Goal: Communication & Community: Connect with others

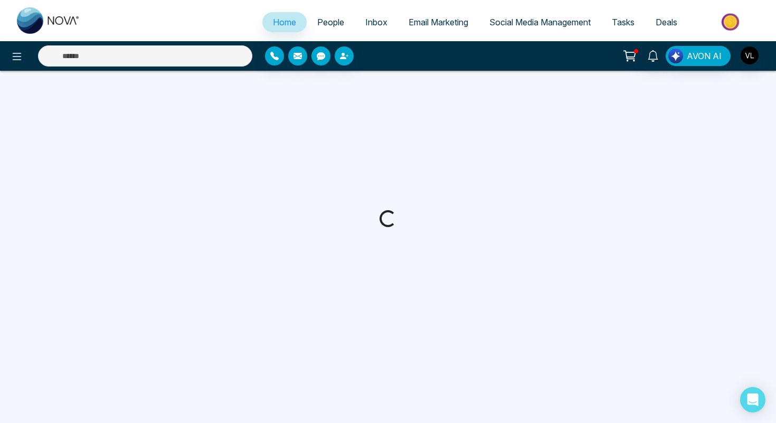
select select "*"
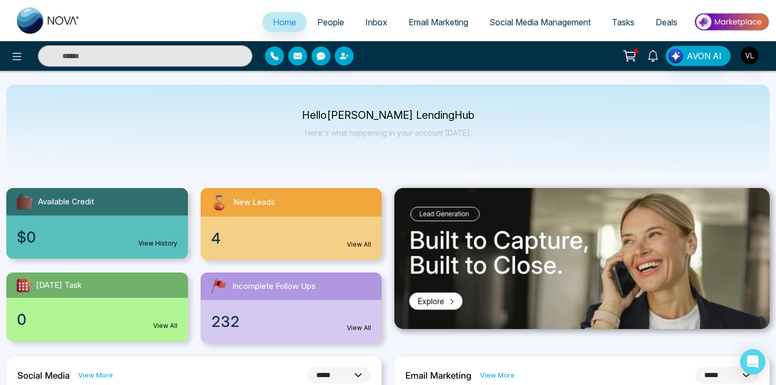
click at [656, 55] on icon at bounding box center [654, 56] width 12 height 12
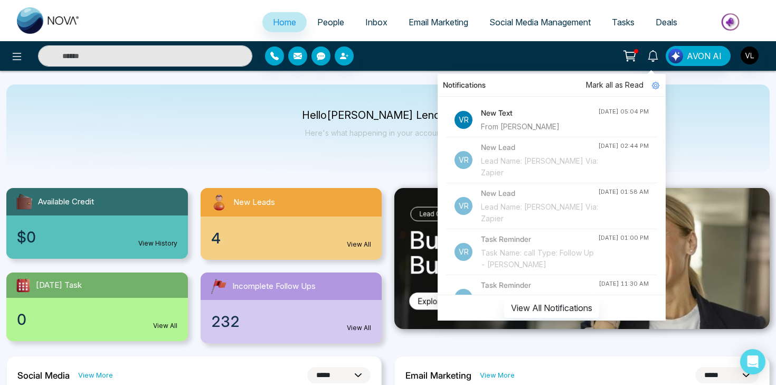
click at [503, 115] on h4 "New Text" at bounding box center [539, 113] width 117 height 12
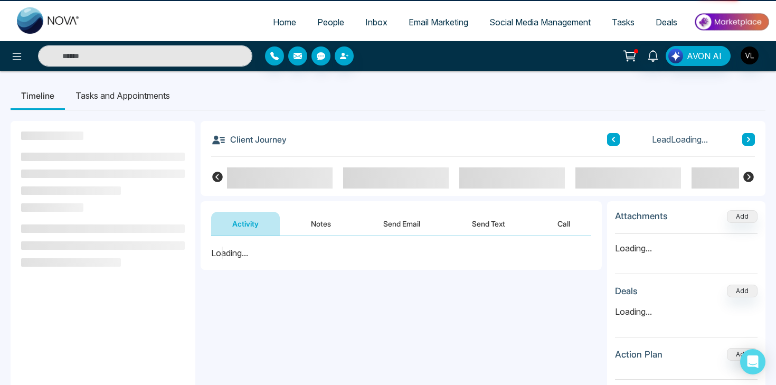
click at [503, 115] on div "**********" at bounding box center [388, 313] width 755 height 406
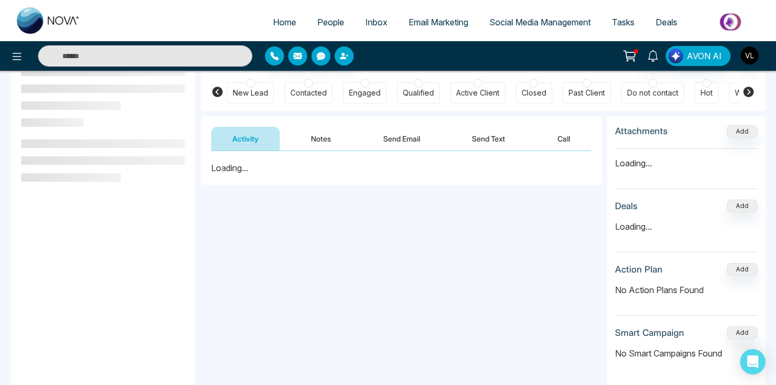
scroll to position [87, 0]
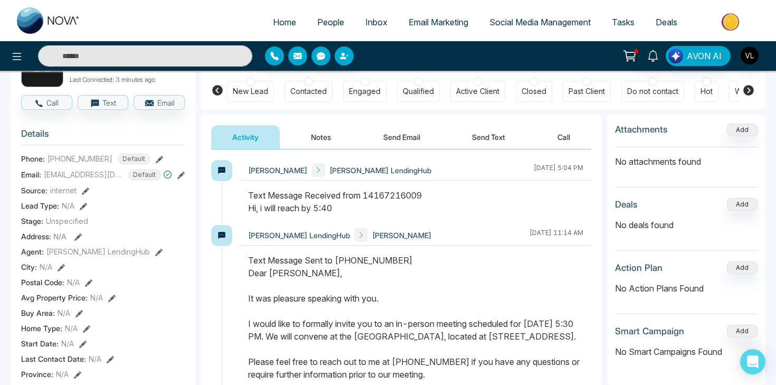
click at [420, 136] on button "Send Email" at bounding box center [401, 137] width 79 height 24
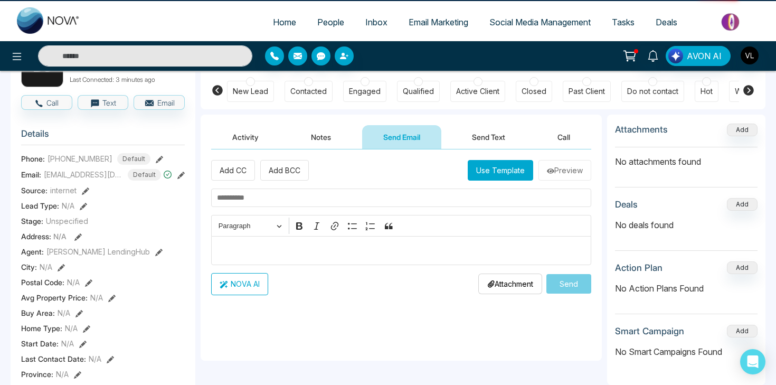
click at [479, 132] on button "Send Text" at bounding box center [489, 137] width 76 height 24
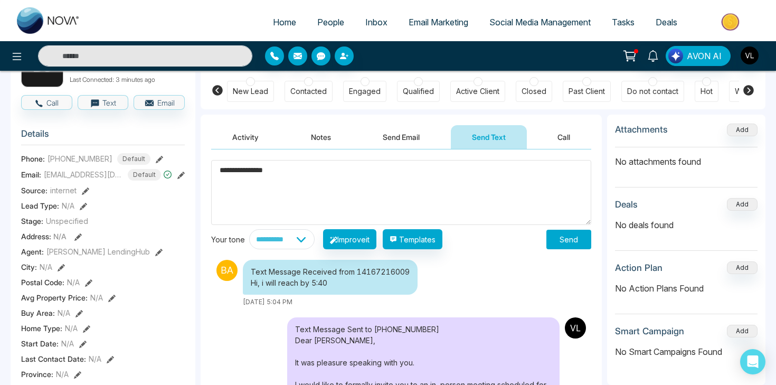
click at [252, 173] on textarea "**********" at bounding box center [401, 192] width 380 height 65
type textarea "**********"
click at [557, 245] on button "Send" at bounding box center [569, 240] width 45 height 20
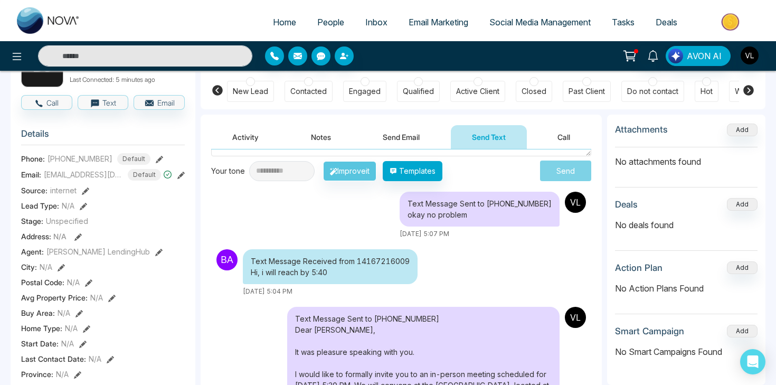
scroll to position [60, 0]
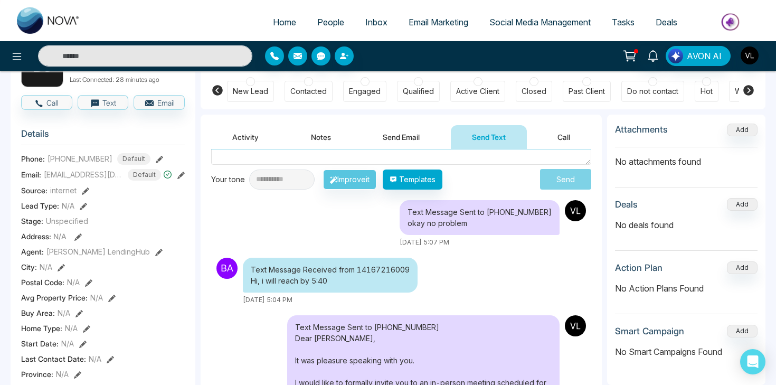
click at [331, 30] on link "People" at bounding box center [331, 22] width 48 height 20
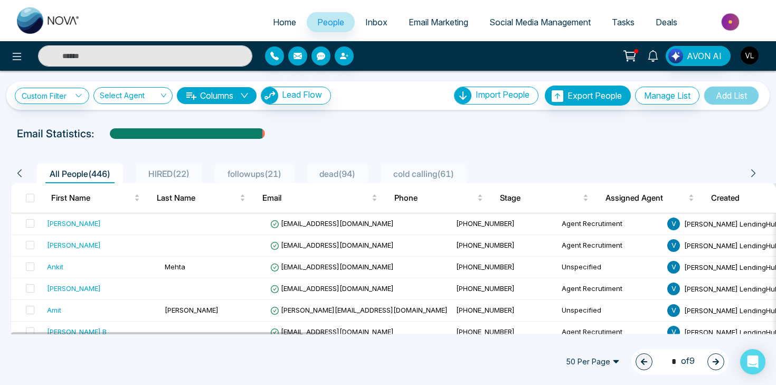
click at [652, 61] on icon at bounding box center [654, 56] width 12 height 12
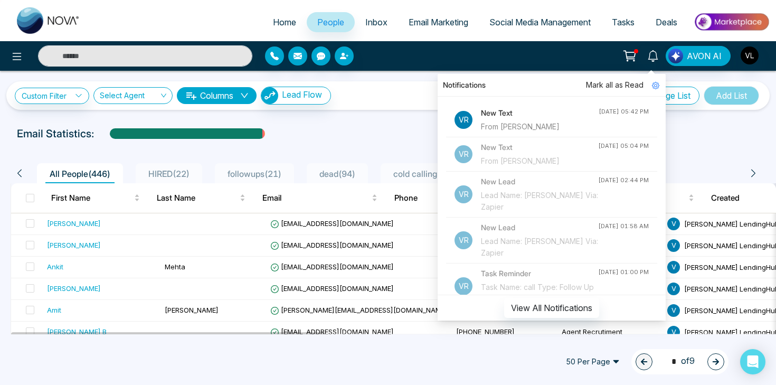
click at [522, 119] on div "New Text From Baljeet Singh" at bounding box center [540, 119] width 118 height 25
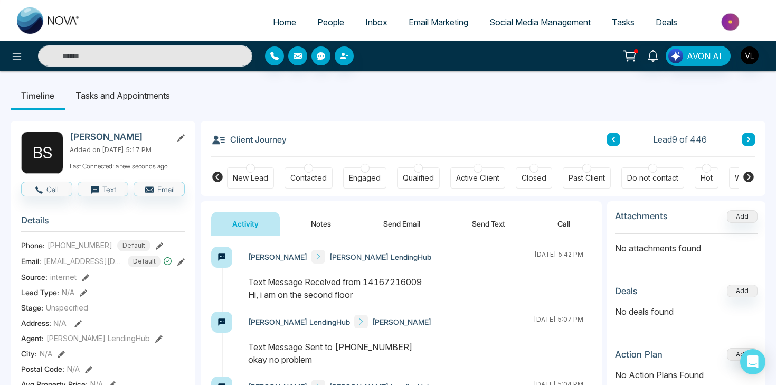
click at [393, 220] on button "Send Email" at bounding box center [401, 224] width 79 height 24
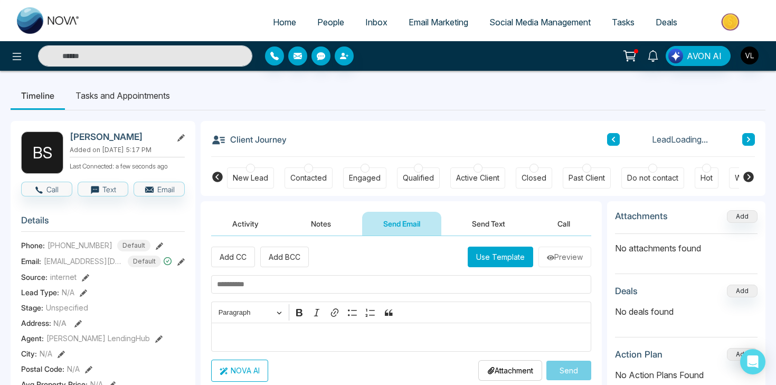
click at [518, 203] on div "Activity Notes Send Email Send Text Call" at bounding box center [401, 218] width 401 height 35
click at [498, 212] on button "Send Text" at bounding box center [489, 224] width 76 height 24
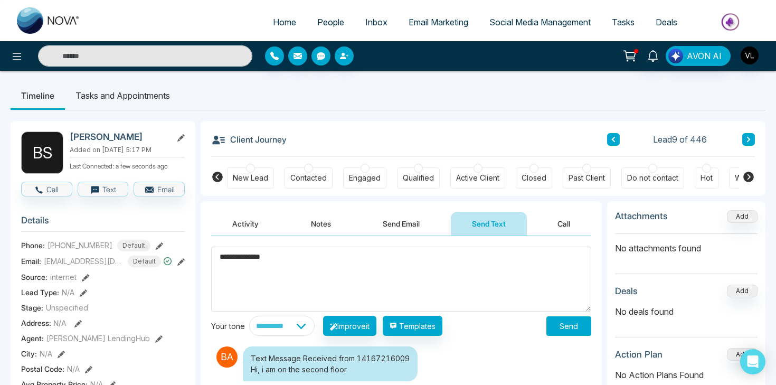
type textarea "**********"
click at [564, 329] on button "Send" at bounding box center [569, 326] width 45 height 20
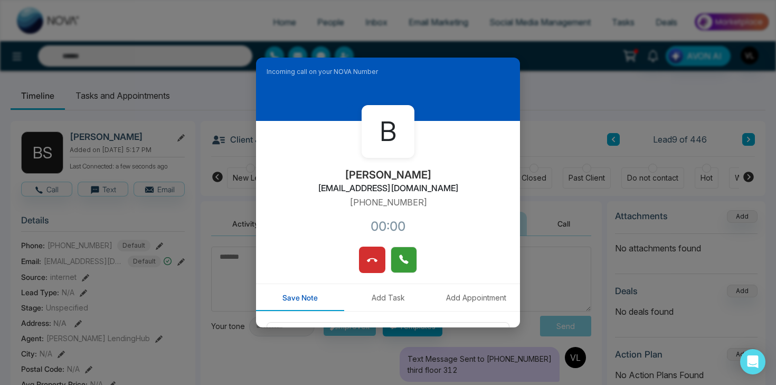
click at [405, 263] on icon at bounding box center [403, 259] width 9 height 9
click at [375, 270] on button at bounding box center [372, 260] width 26 height 26
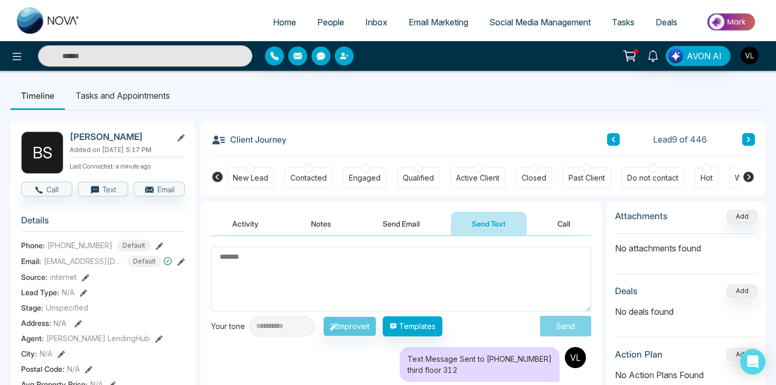
click at [745, 62] on img "button" at bounding box center [750, 55] width 18 height 18
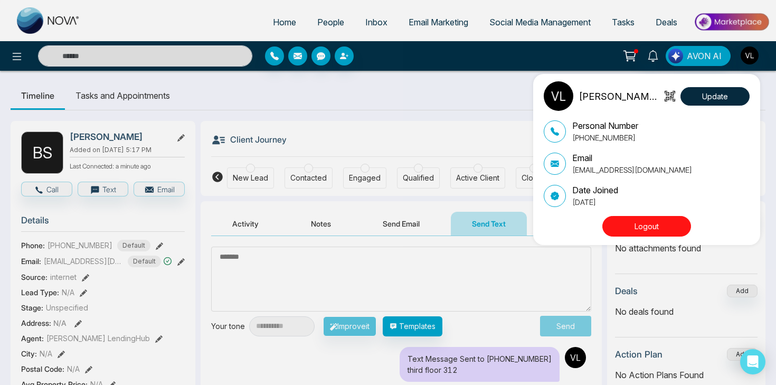
click at [630, 229] on button "Logout" at bounding box center [647, 226] width 89 height 21
